Goal: Information Seeking & Learning: Check status

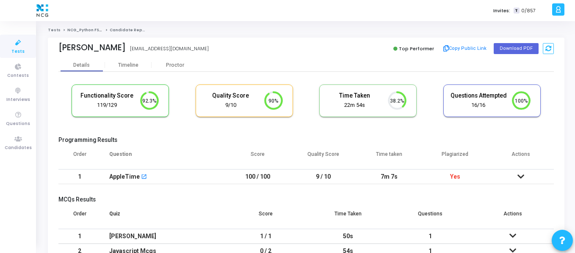
click at [519, 178] on icon at bounding box center [520, 177] width 7 height 6
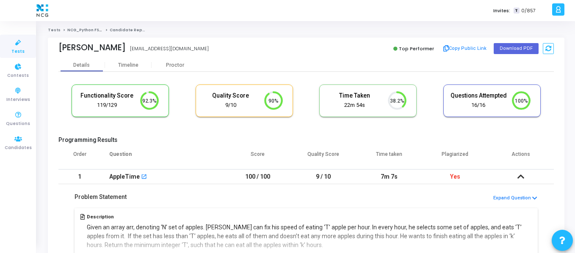
drag, startPoint x: 18, startPoint y: 149, endPoint x: 41, endPoint y: 100, distance: 54.0
click at [18, 149] on span "Candidates" at bounding box center [18, 148] width 27 height 7
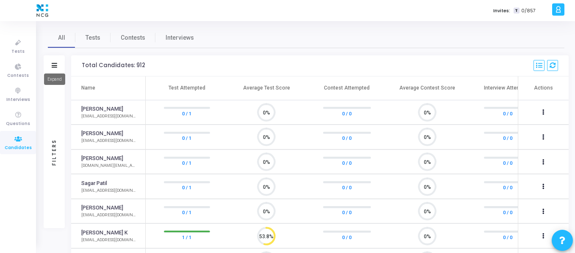
click at [52, 67] on icon at bounding box center [55, 65] width 6 height 5
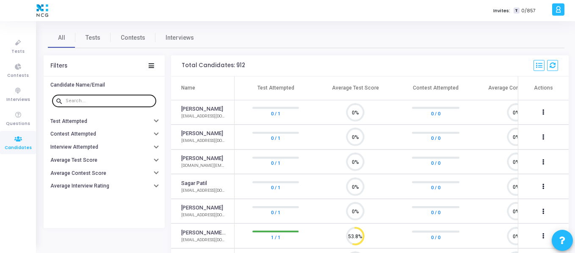
click at [104, 100] on input "text" at bounding box center [109, 101] width 87 height 5
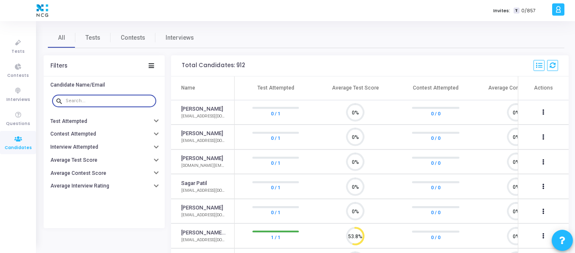
paste input "das.aradhana22@gmail.com"
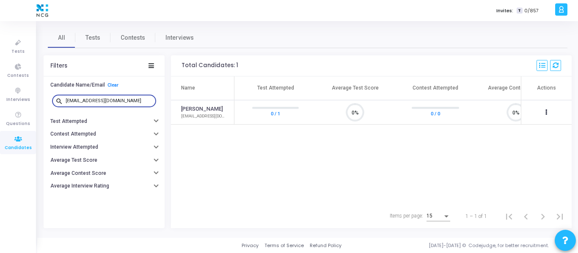
type input "das.aradhana22@gmail.com"
drag, startPoint x: 127, startPoint y: 100, endPoint x: 51, endPoint y: 100, distance: 76.6
click at [51, 100] on div "search das.aradhana22@gmail.com" at bounding box center [104, 101] width 108 height 19
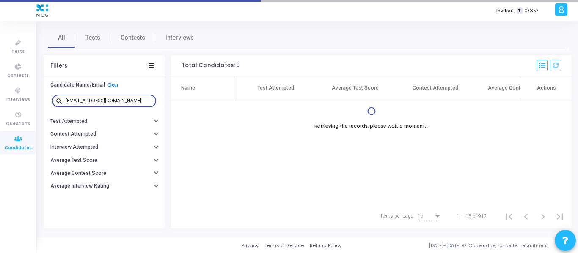
type input "[EMAIL_ADDRESS][DOMAIN_NAME]"
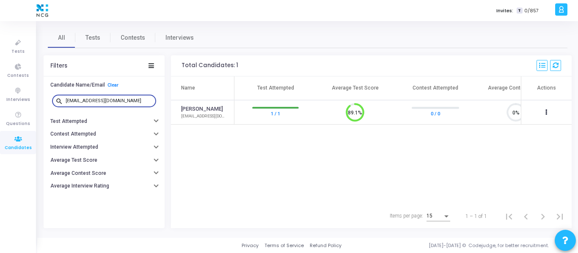
scroll to position [4, 4]
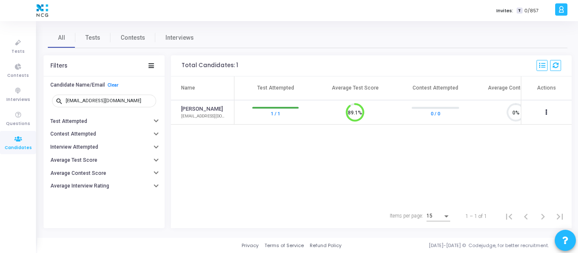
drag, startPoint x: 267, startPoint y: 201, endPoint x: 347, endPoint y: 204, distance: 80.5
click at [347, 204] on div "Name Test Attempted Average Test Score Contest Attempted Average Contest Score …" at bounding box center [371, 141] width 401 height 128
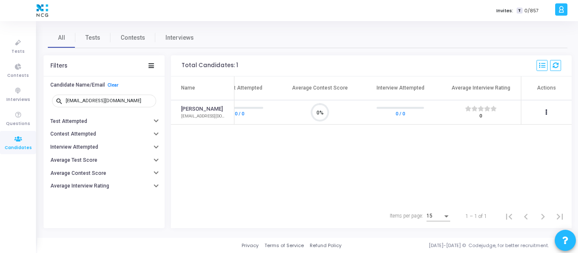
scroll to position [0, 0]
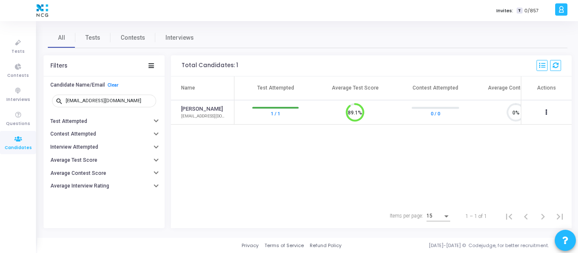
click at [264, 107] on div at bounding box center [275, 108] width 47 height 2
click at [275, 116] on link "1 / 1" at bounding box center [275, 113] width 9 height 8
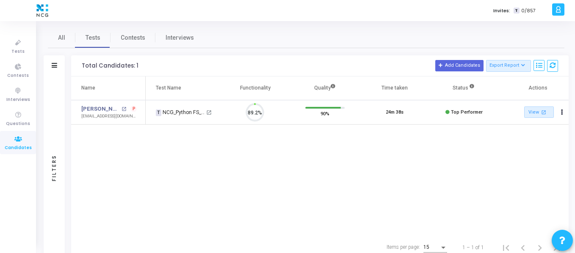
scroll to position [18, 22]
click at [121, 110] on mat-icon "open_in_new" at bounding box center [123, 109] width 5 height 5
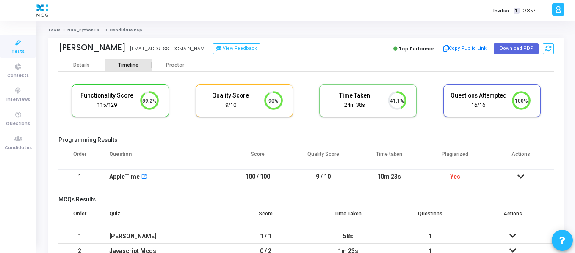
click at [118, 66] on div "Timeline" at bounding box center [128, 65] width 20 height 6
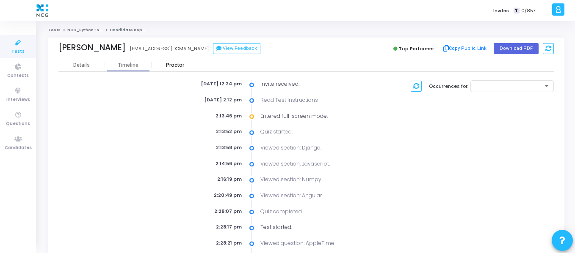
click at [178, 63] on div "Proctor" at bounding box center [174, 65] width 47 height 6
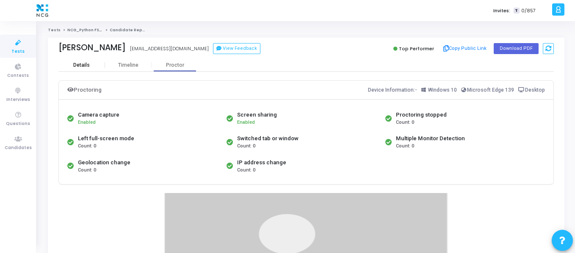
click at [84, 66] on div "Details" at bounding box center [81, 65] width 17 height 6
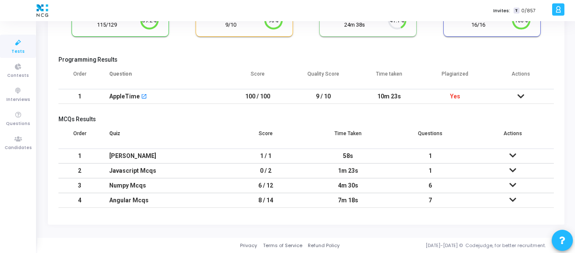
scroll to position [38, 0]
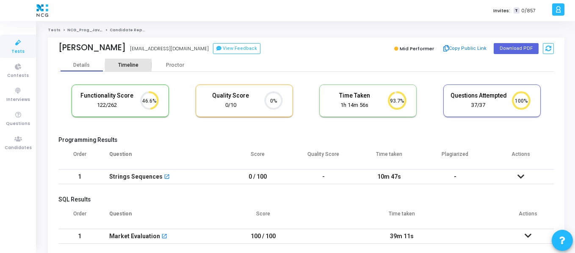
click at [127, 70] on div "Timeline" at bounding box center [128, 65] width 47 height 13
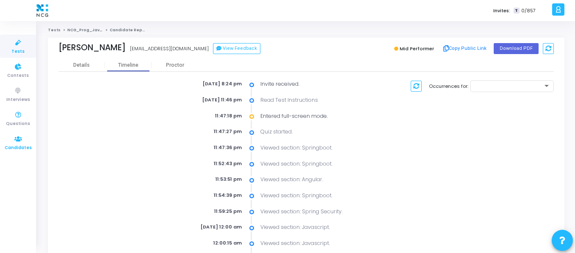
click at [18, 143] on icon at bounding box center [18, 139] width 18 height 11
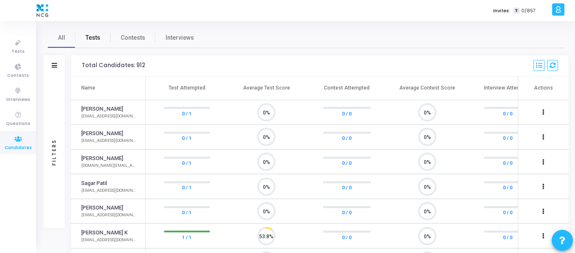
click at [88, 37] on span "Tests" at bounding box center [92, 37] width 15 height 9
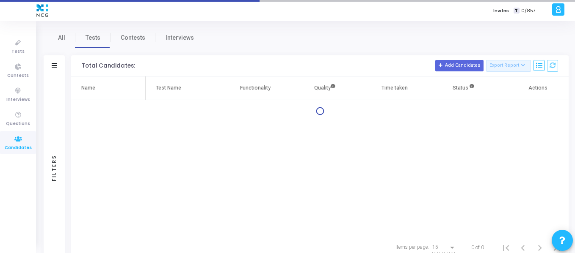
click at [50, 63] on div "Filters" at bounding box center [54, 65] width 21 height 21
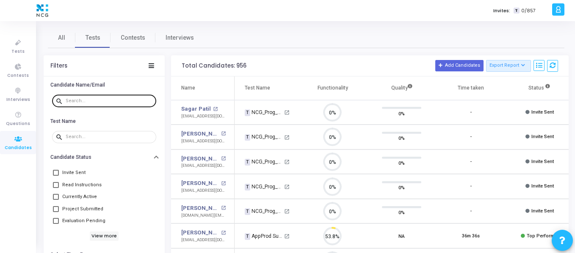
click at [85, 103] on input "text" at bounding box center [109, 101] width 87 height 5
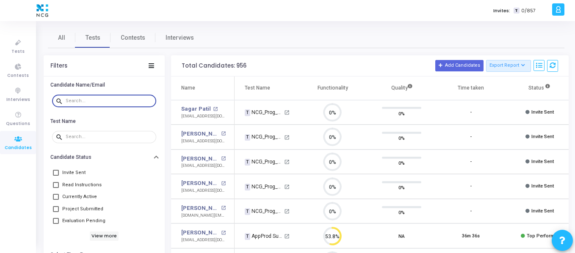
paste input "reddynaveenr3@gmail.com"
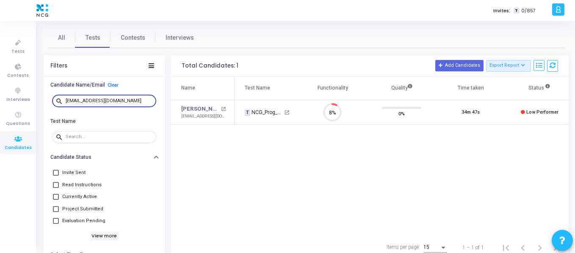
type input "reddynaveenr3@gmail.com"
